Goal: Task Accomplishment & Management: Manage account settings

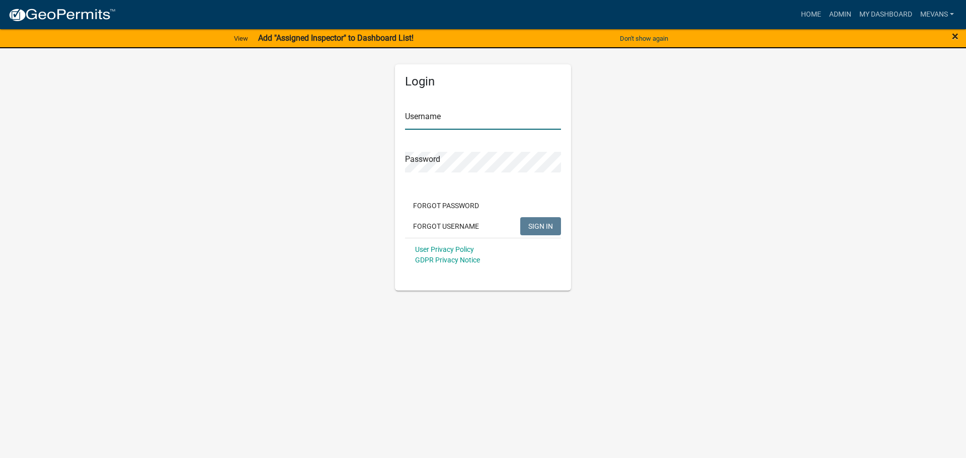
type input "Mevans"
click at [957, 36] on span "×" at bounding box center [955, 36] width 7 height 14
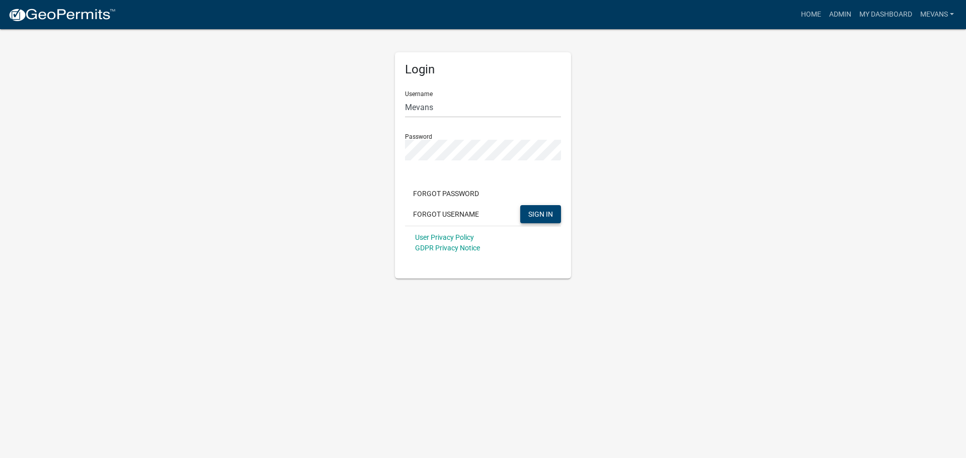
click at [539, 213] on span "SIGN IN" at bounding box center [540, 214] width 25 height 8
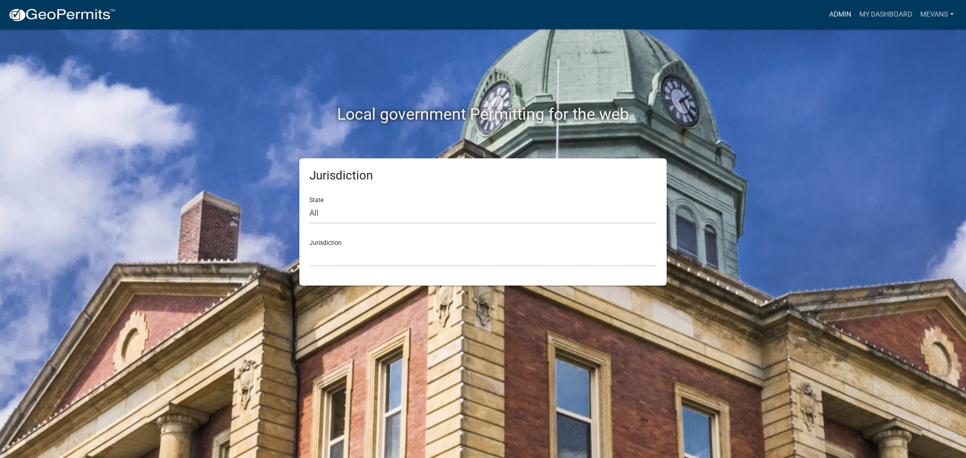
click at [830, 11] on link "Admin" at bounding box center [840, 14] width 30 height 19
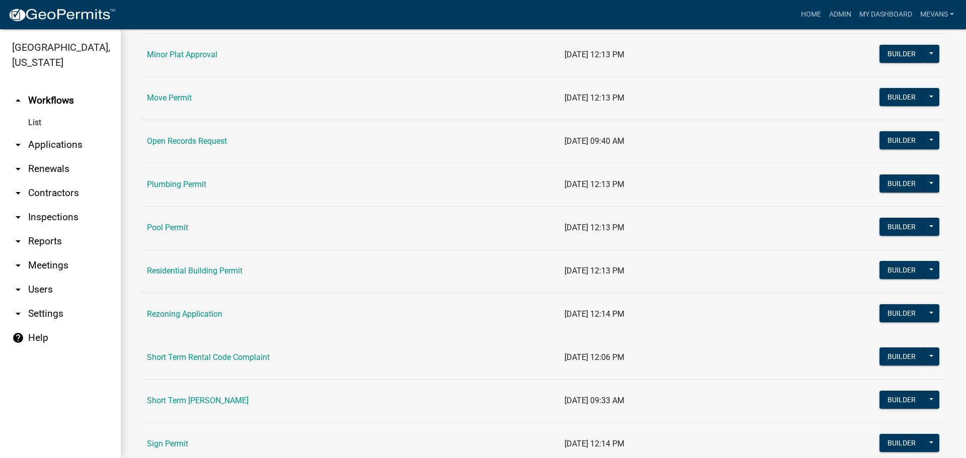
scroll to position [1208, 0]
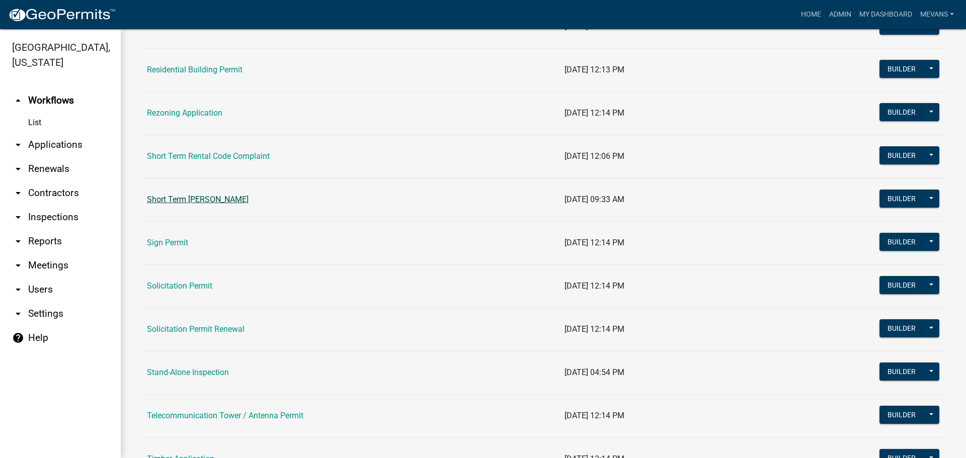
click at [239, 199] on link "Short Term [PERSON_NAME]" at bounding box center [198, 200] width 102 height 10
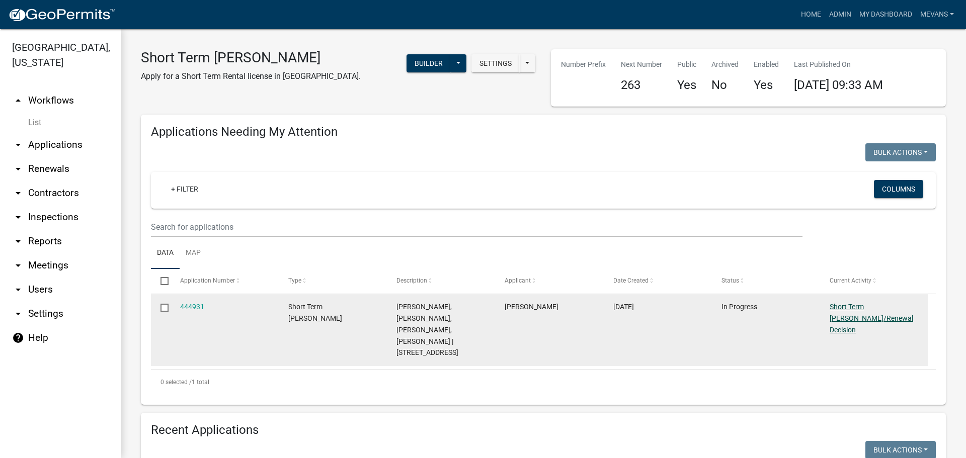
click at [868, 305] on link "Short Term [PERSON_NAME]/Renewal Decision" at bounding box center [872, 318] width 84 height 31
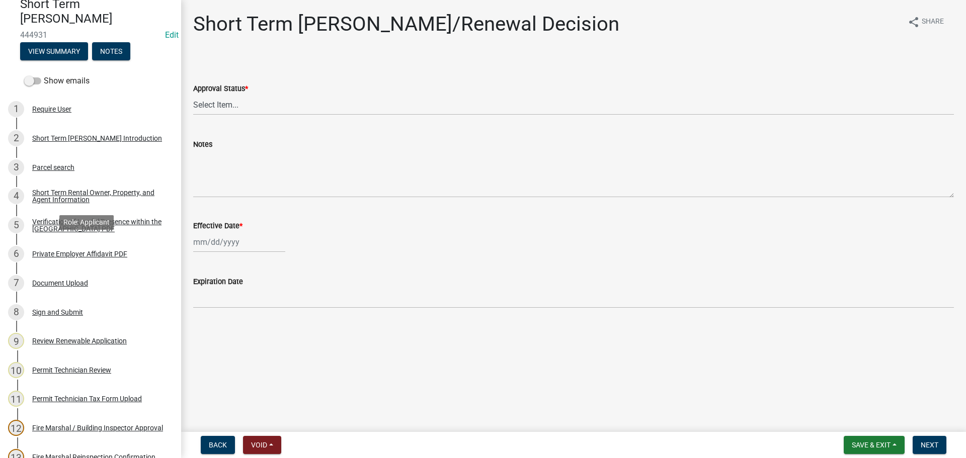
scroll to position [352, 0]
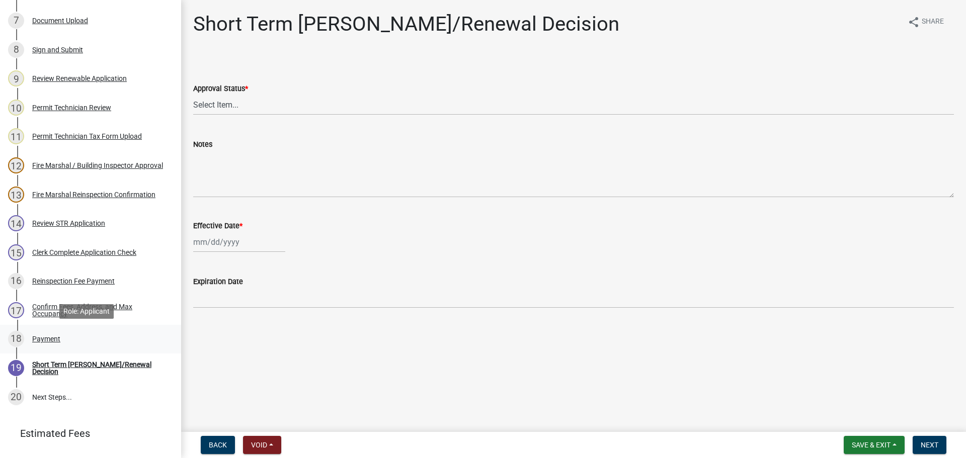
click at [42, 336] on div "Payment" at bounding box center [46, 339] width 28 height 7
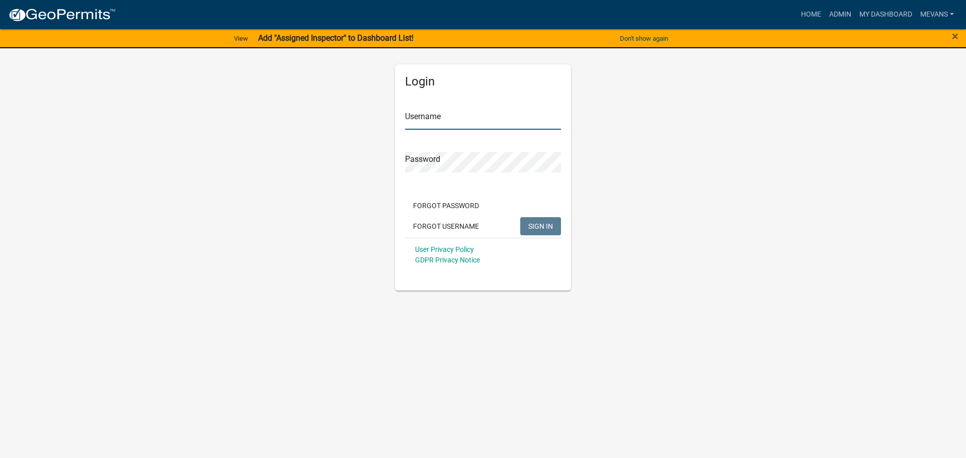
type input "Mevans"
click at [528, 224] on button "SIGN IN" at bounding box center [540, 226] width 41 height 18
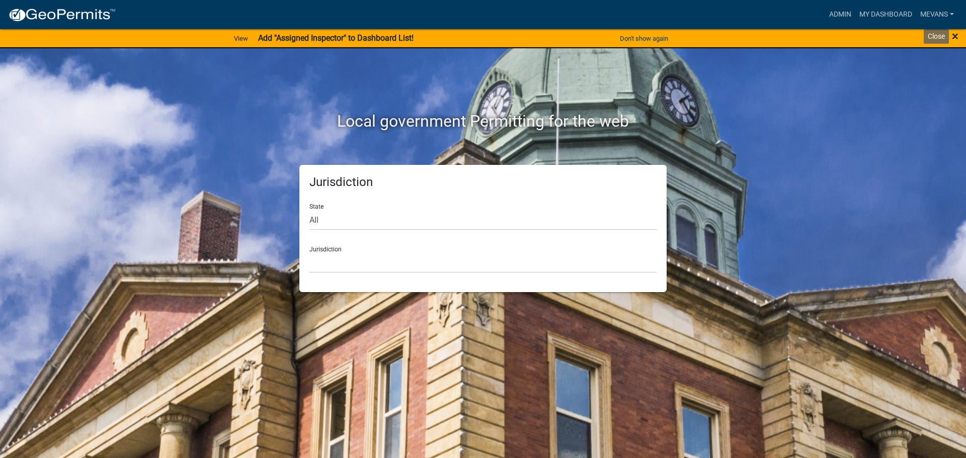
drag, startPoint x: 957, startPoint y: 36, endPoint x: 914, endPoint y: 25, distance: 44.1
click at [957, 36] on span "×" at bounding box center [955, 36] width 7 height 14
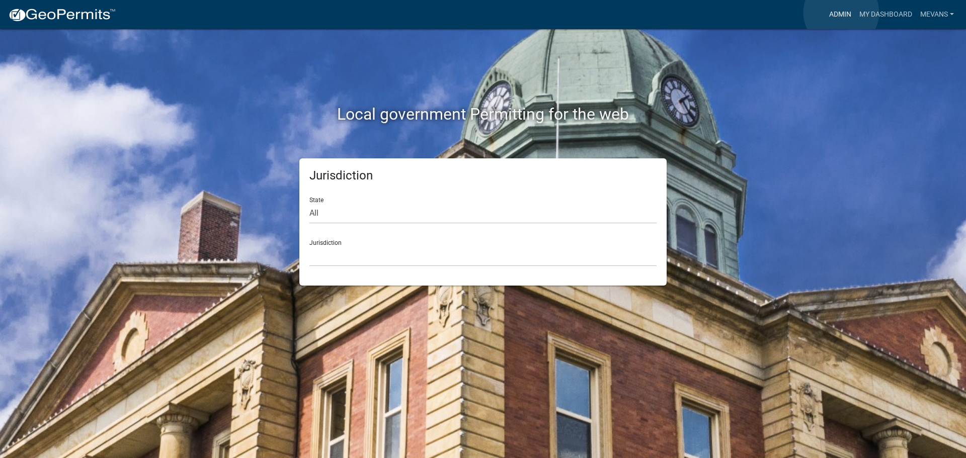
click at [841, 13] on link "Admin" at bounding box center [840, 14] width 30 height 19
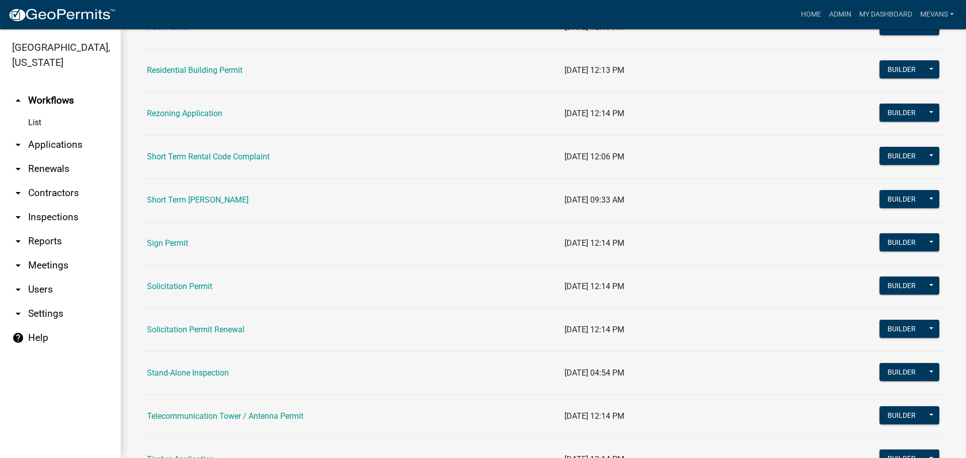
scroll to position [1208, 0]
click at [237, 195] on link "Short Term [PERSON_NAME]" at bounding box center [198, 200] width 102 height 10
